Goal: Check status: Check status

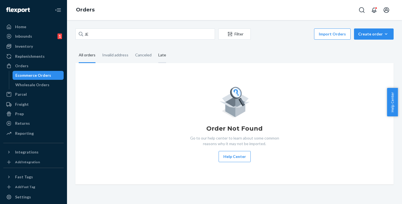
type input "J"
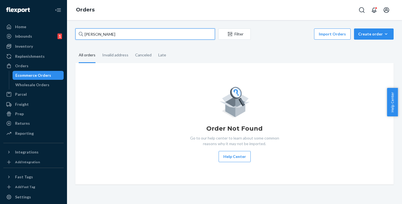
drag, startPoint x: 128, startPoint y: 33, endPoint x: 82, endPoint y: 34, distance: 46.1
click at [83, 34] on div "[PERSON_NAME]" at bounding box center [145, 33] width 140 height 11
paste input "UBCGK5"
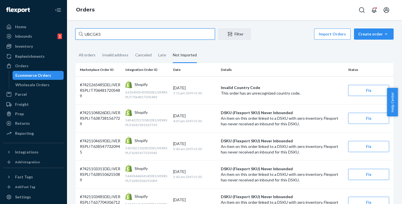
drag, startPoint x: 109, startPoint y: 36, endPoint x: 77, endPoint y: 30, distance: 32.0
click at [77, 30] on input "UBCGK5" at bounding box center [145, 33] width 140 height 11
paste input "[PERSON_NAME]"
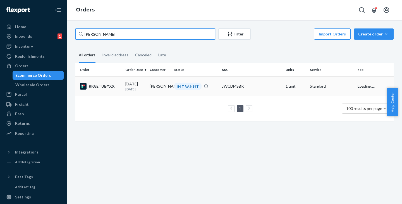
type input "[PERSON_NAME]"
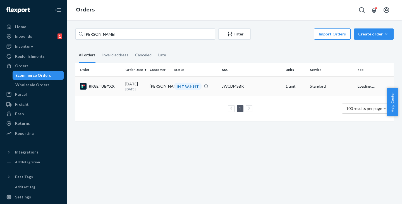
click at [145, 87] on td "[DATE] [DATE]" at bounding box center [135, 86] width 24 height 20
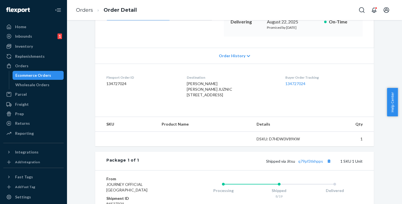
scroll to position [140, 0]
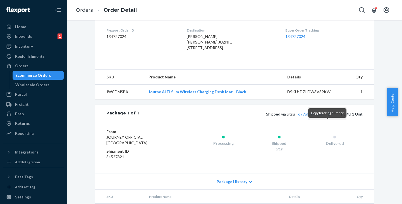
click at [327, 118] on button "Copy tracking number" at bounding box center [328, 113] width 7 height 7
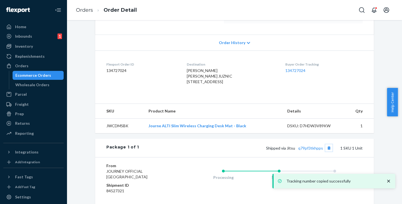
scroll to position [0, 0]
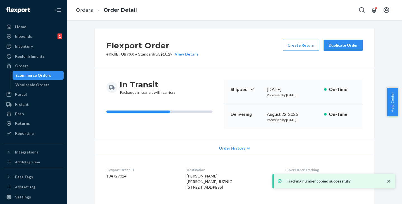
click at [111, 54] on p "# RK8ETUBYXX • Standard / US$10.29 View Details" at bounding box center [152, 54] width 92 height 6
copy p "RK8ETUBYXX"
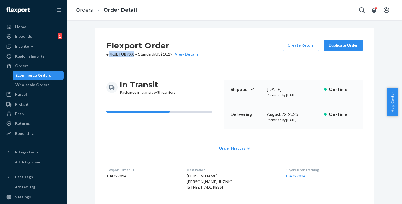
drag, startPoint x: 36, startPoint y: 77, endPoint x: 53, endPoint y: 74, distance: 17.3
click at [36, 77] on div "Ecommerce Orders" at bounding box center [33, 76] width 36 height 6
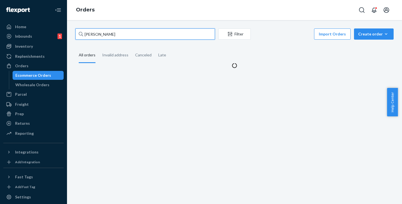
drag, startPoint x: 114, startPoint y: 35, endPoint x: 75, endPoint y: 34, distance: 39.1
click at [75, 34] on div "LEA JUZNIC Filter Import Orders Create order Ecommerce order Removal order All …" at bounding box center [234, 48] width 327 height 40
paste input "JGUTIERREZ"
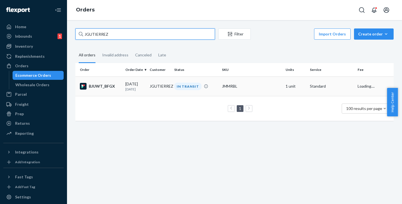
type input "JGUTIERREZ"
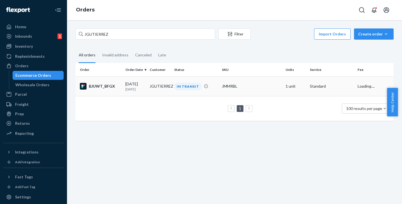
click at [160, 87] on td "JGUTIERREZ" at bounding box center [159, 86] width 24 height 20
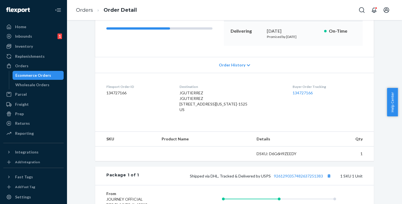
scroll to position [140, 0]
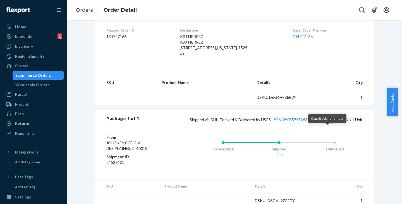
click at [326, 123] on button "Copy tracking number" at bounding box center [328, 119] width 7 height 7
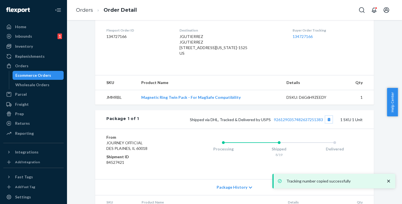
scroll to position [0, 0]
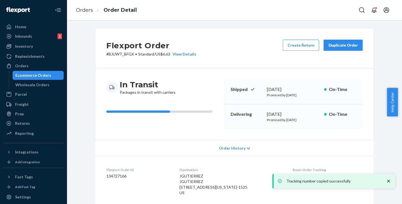
click at [119, 53] on p "# BJUWT_BFGX • Standard / US$6.63 View Details" at bounding box center [151, 54] width 90 height 6
copy p "BJUWT_BFGX"
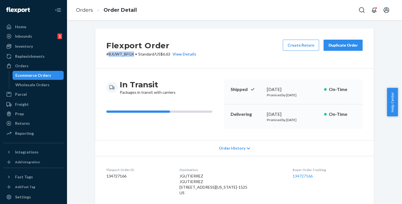
drag, startPoint x: 35, startPoint y: 75, endPoint x: 38, endPoint y: 75, distance: 3.4
click at [35, 75] on div "Ecommerce Orders" at bounding box center [33, 76] width 36 height 6
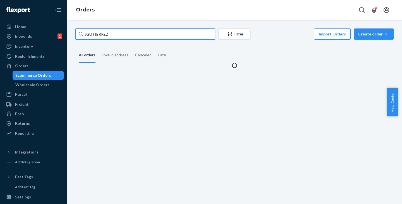
drag, startPoint x: 113, startPoint y: 35, endPoint x: 83, endPoint y: 32, distance: 30.1
click at [83, 32] on input "JGUTIERREZ" at bounding box center [145, 33] width 140 height 11
paste input "[PERSON_NAME]"
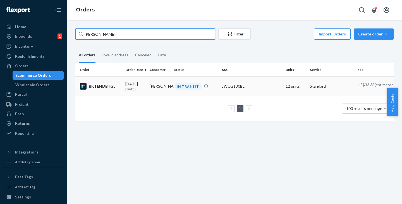
type input "[PERSON_NAME]"
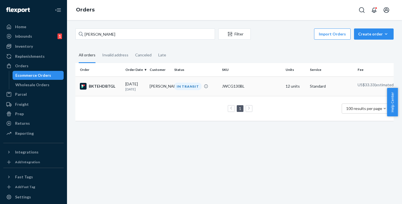
click at [154, 88] on td "[PERSON_NAME]" at bounding box center [159, 86] width 24 height 20
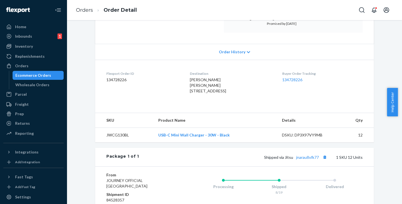
scroll to position [140, 0]
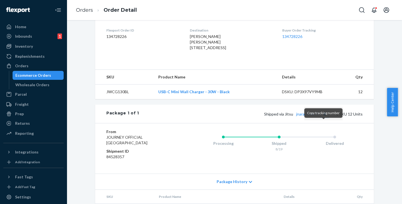
click at [324, 118] on button "Copy tracking number" at bounding box center [324, 113] width 7 height 7
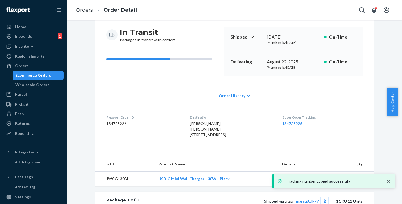
scroll to position [0, 0]
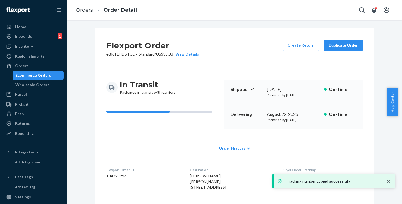
click at [117, 52] on p "# BKTEHDBTGL • Standard / US$33.33 View Details" at bounding box center [152, 54] width 93 height 6
copy p "BKTEHDBTGL"
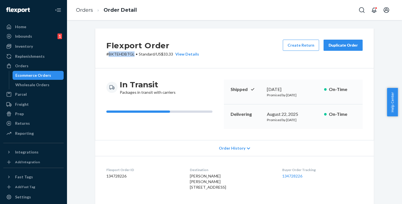
copy p "BKTEHDBTGL"
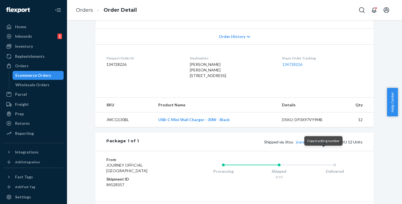
click at [325, 145] on button "Copy tracking number" at bounding box center [324, 141] width 7 height 7
drag, startPoint x: 38, startPoint y: 74, endPoint x: 68, endPoint y: 72, distance: 29.9
click at [38, 75] on div "Ecommerce Orders" at bounding box center [33, 76] width 36 height 6
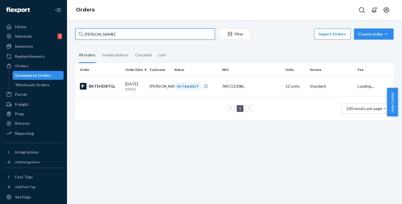
drag, startPoint x: 124, startPoint y: 37, endPoint x: 60, endPoint y: 33, distance: 63.8
click at [60, 33] on div "Home Inbounds 1 Shipping Plans Problems 1 Inventory Products Replenishments Ord…" at bounding box center [201, 102] width 402 height 204
paste input "[PERSON_NAME]"
type input "[PERSON_NAME]"
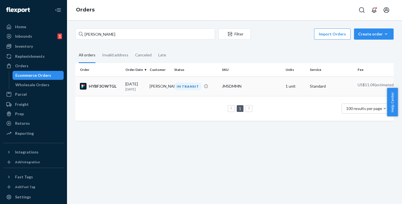
click at [143, 86] on div "[DATE] [DATE]" at bounding box center [135, 86] width 20 height 10
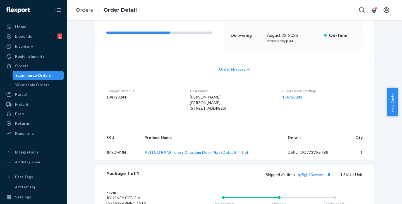
scroll to position [112, 0]
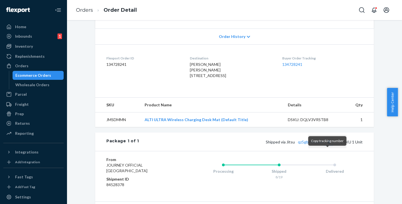
click at [326, 145] on button "Copy tracking number" at bounding box center [328, 141] width 7 height 7
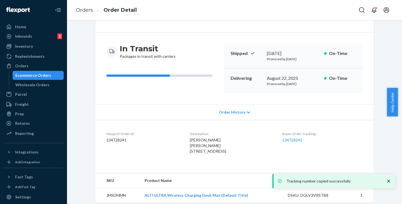
scroll to position [0, 0]
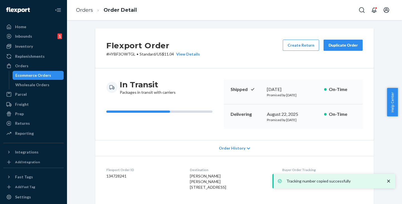
click at [116, 53] on p "# HYBF3OWTGL • Standard / US$11.04 View Details" at bounding box center [153, 54] width 94 height 6
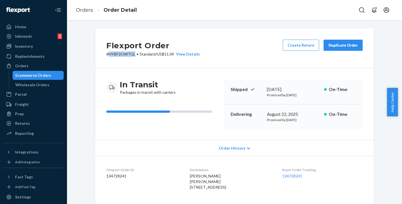
copy p "HYBF3OWTGL"
